Goal: Information Seeking & Learning: Learn about a topic

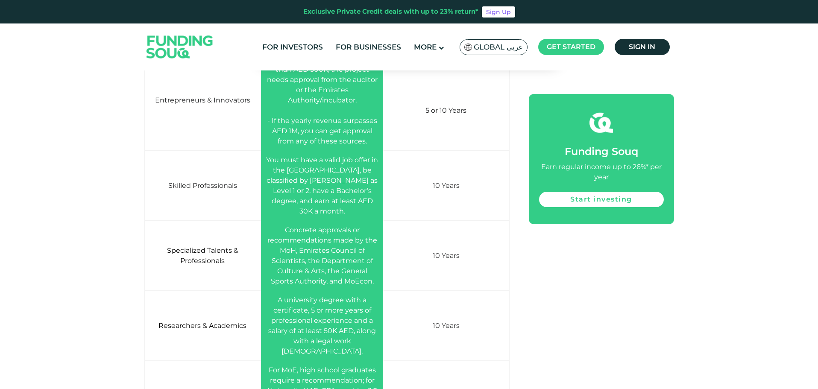
scroll to position [1624, 0]
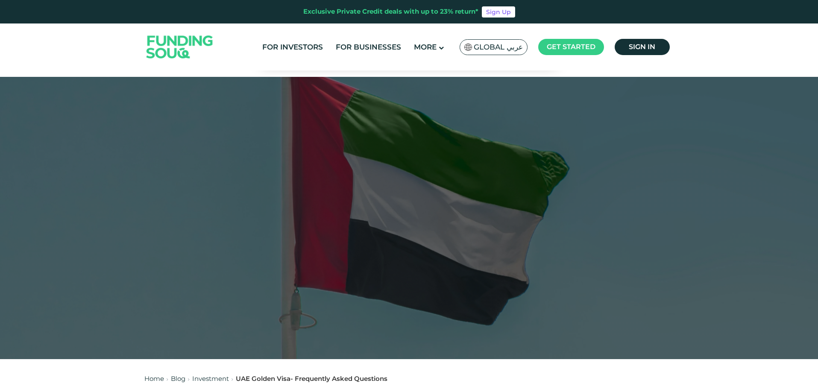
scroll to position [4802, 0]
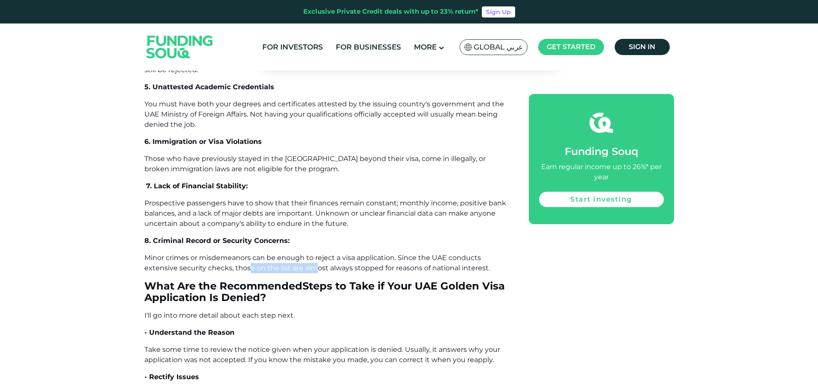
drag, startPoint x: 250, startPoint y: 207, endPoint x: 313, endPoint y: 208, distance: 62.8
click at [313, 254] on span "Minor crimes or misdemeanors can be enough to reject a visa application. Since …" at bounding box center [317, 263] width 346 height 18
drag, startPoint x: 338, startPoint y: 208, endPoint x: 461, endPoint y: 209, distance: 123.1
click at [461, 254] on span "Minor crimes or misdemeanors can be enough to reject a visa application. Since …" at bounding box center [317, 263] width 346 height 18
click at [406, 254] on span "Minor crimes or misdemeanors can be enough to reject a visa application. Since …" at bounding box center [317, 263] width 346 height 18
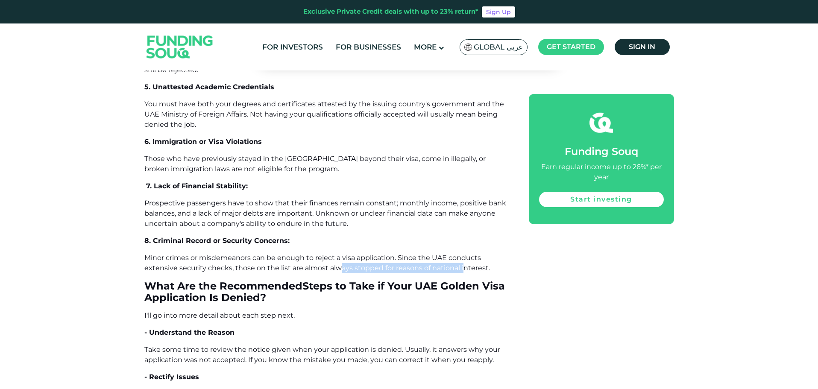
click at [406, 254] on span "Minor crimes or misdemeanors can be enough to reject a visa application. Since …" at bounding box center [317, 263] width 346 height 18
click at [394, 254] on span "Minor crimes or misdemeanors can be enough to reject a visa application. Since …" at bounding box center [317, 263] width 346 height 18
